Goal: Subscribe to service/newsletter: Subscribe to service/newsletter

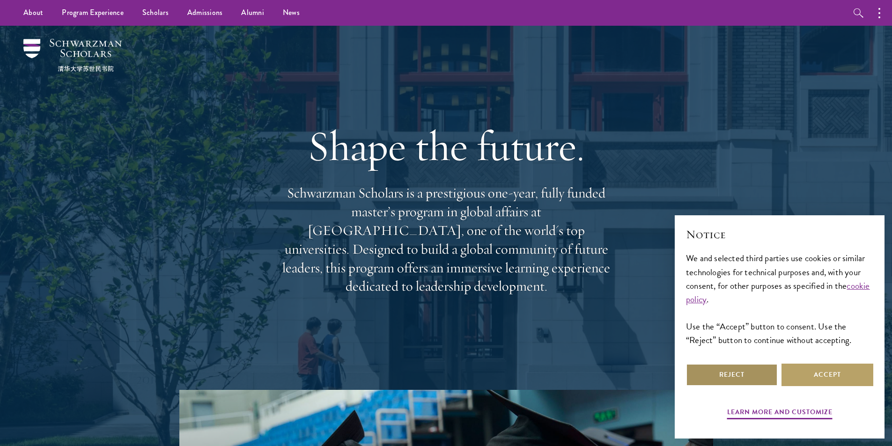
click at [738, 375] on button "Reject" at bounding box center [732, 375] width 92 height 22
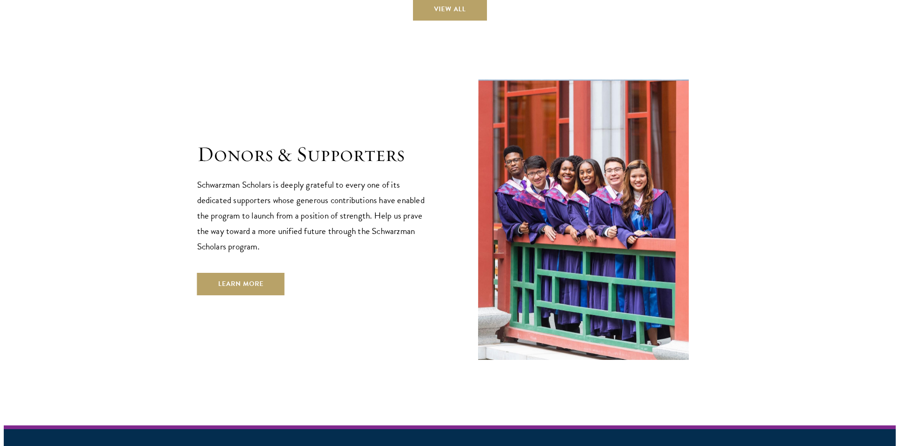
scroll to position [2787, 0]
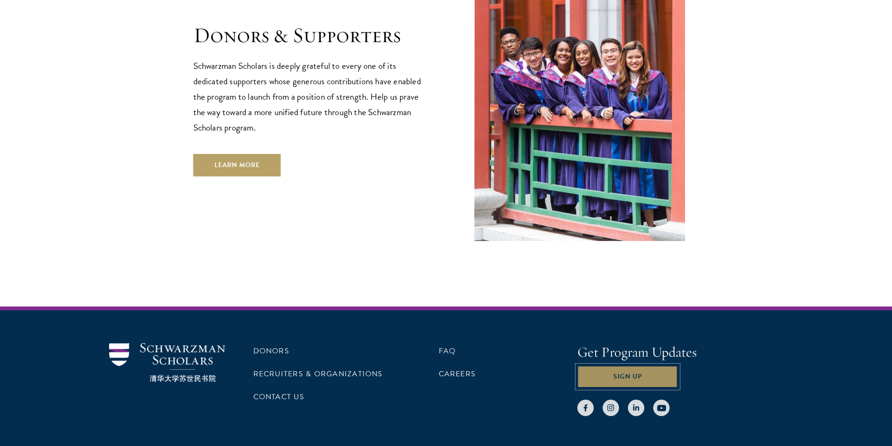
click at [616, 366] on button "Sign Up" at bounding box center [627, 377] width 101 height 22
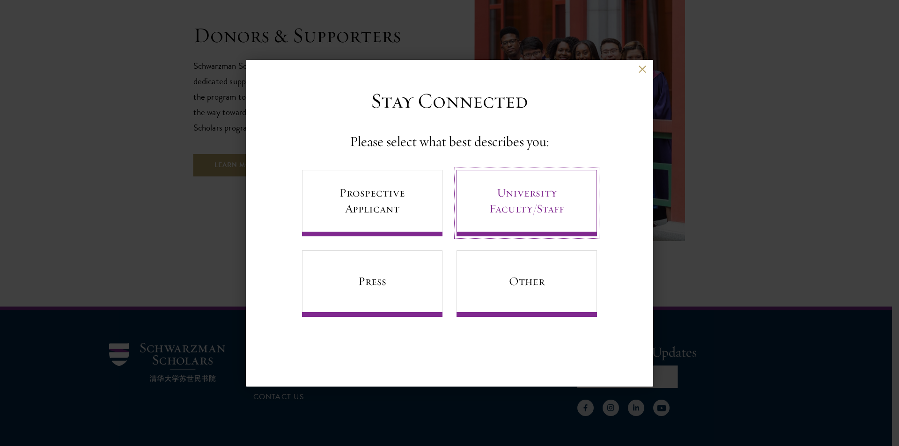
click at [547, 206] on link "University Faculty/Staff" at bounding box center [526, 203] width 140 height 66
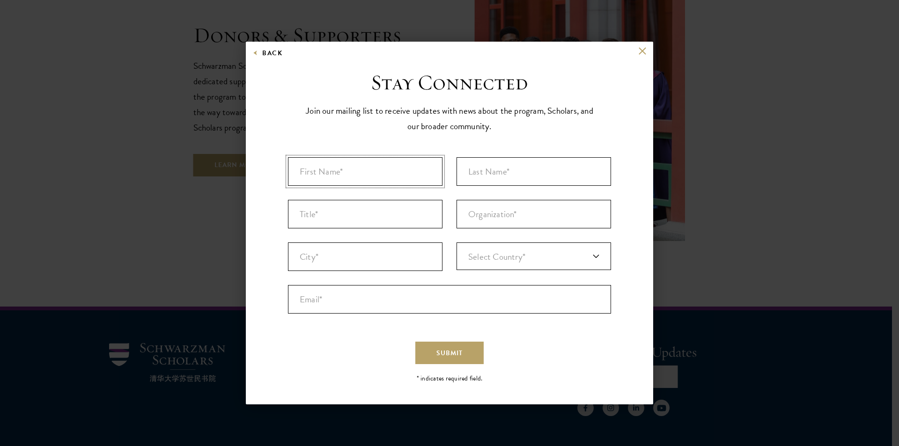
click at [369, 177] on input "First Name* *" at bounding box center [365, 171] width 154 height 29
type input "C"
type input "fbdgn g"
click at [500, 176] on input "Last Name* *" at bounding box center [533, 171] width 154 height 29
type input "gnfhfb"
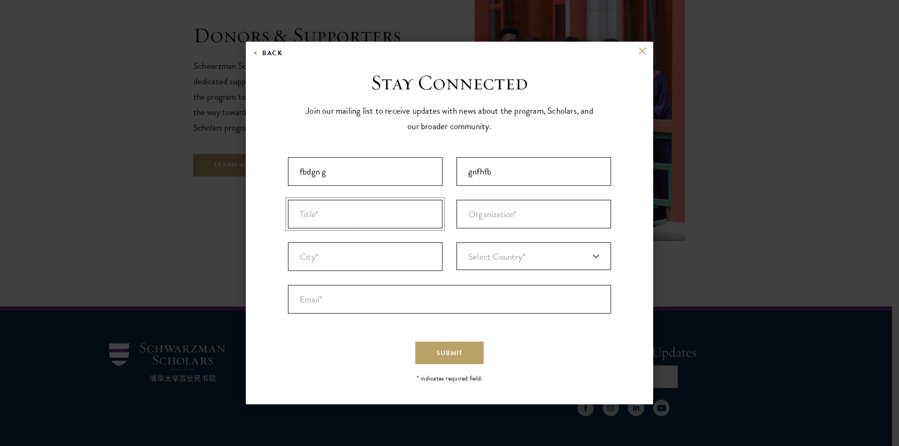
click at [353, 218] on input "Title *" at bounding box center [365, 214] width 154 height 29
type input "fgn bgf bn"
click at [503, 220] on input "Organization *" at bounding box center [533, 214] width 154 height 29
type input "nhf bfg"
click at [371, 259] on input "City* *" at bounding box center [365, 256] width 154 height 29
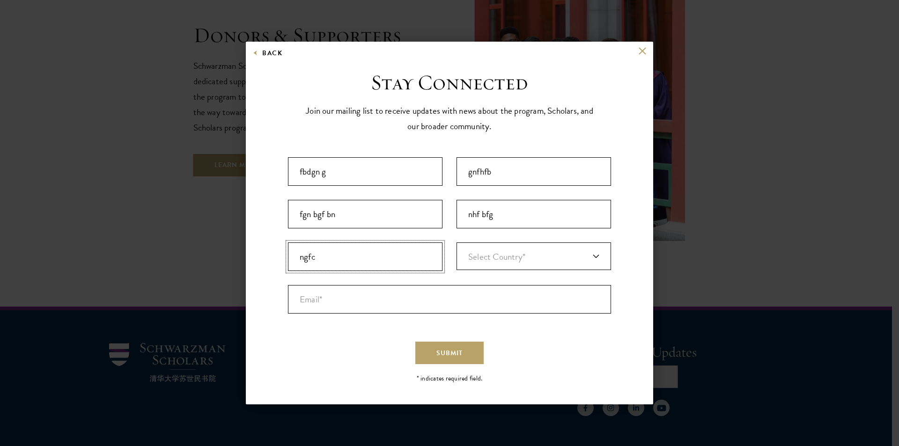
type input "ngfc"
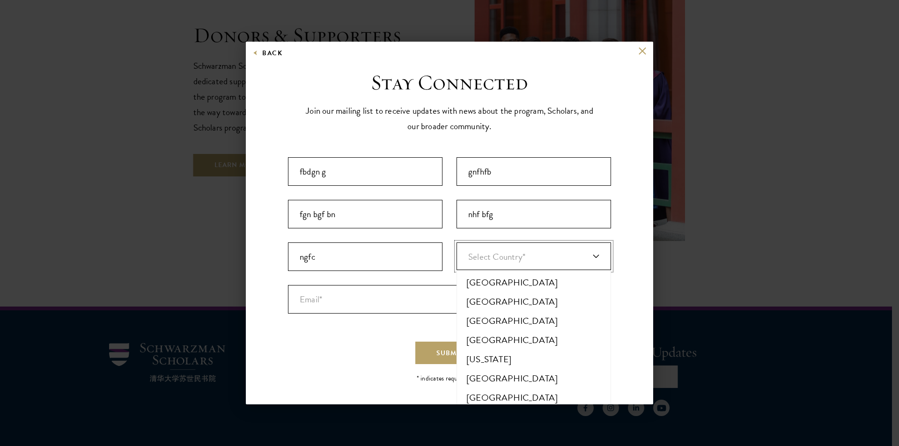
click at [495, 257] on span "Select Country*" at bounding box center [496, 257] width 57 height 14
click at [494, 298] on li "[GEOGRAPHIC_DATA]" at bounding box center [533, 301] width 149 height 19
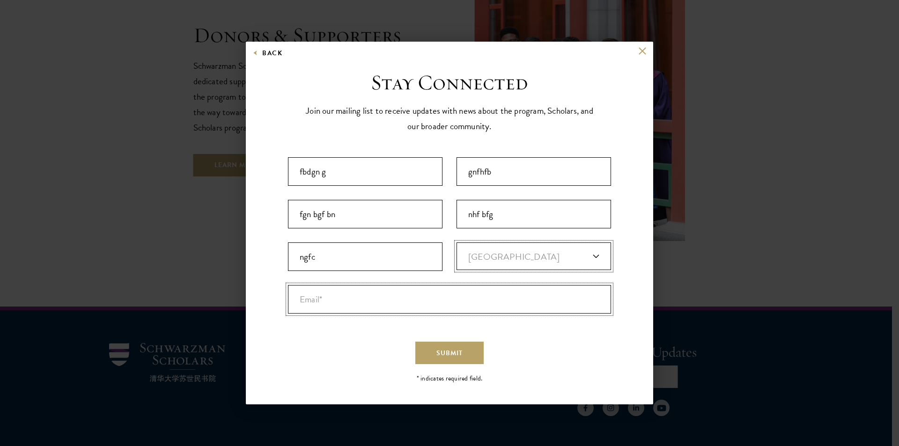
click at [396, 308] on input "Email* *" at bounding box center [449, 299] width 323 height 29
paste input "[URL][DOMAIN_NAME]"
drag, startPoint x: 396, startPoint y: 308, endPoint x: 282, endPoint y: 296, distance: 113.9
click at [282, 296] on ul "First Name* * fbdgn g 7 of 40 max characters Last Name* * gnfhfb 6 of 80 max ch…" at bounding box center [449, 235] width 337 height 170
paste input "[EMAIL_ADDRESS][DOMAIN_NAME]"
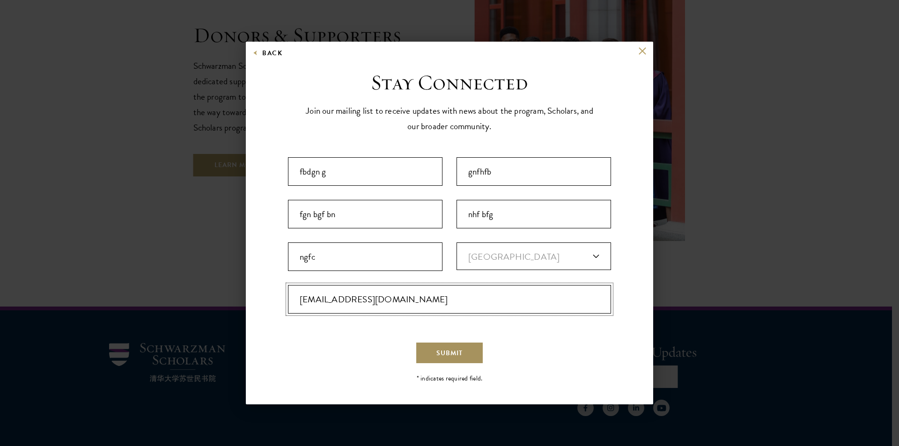
type input "[EMAIL_ADDRESS][DOMAIN_NAME]"
click at [448, 353] on span "Submit" at bounding box center [449, 353] width 26 height 10
